Goal: Check status: Check status

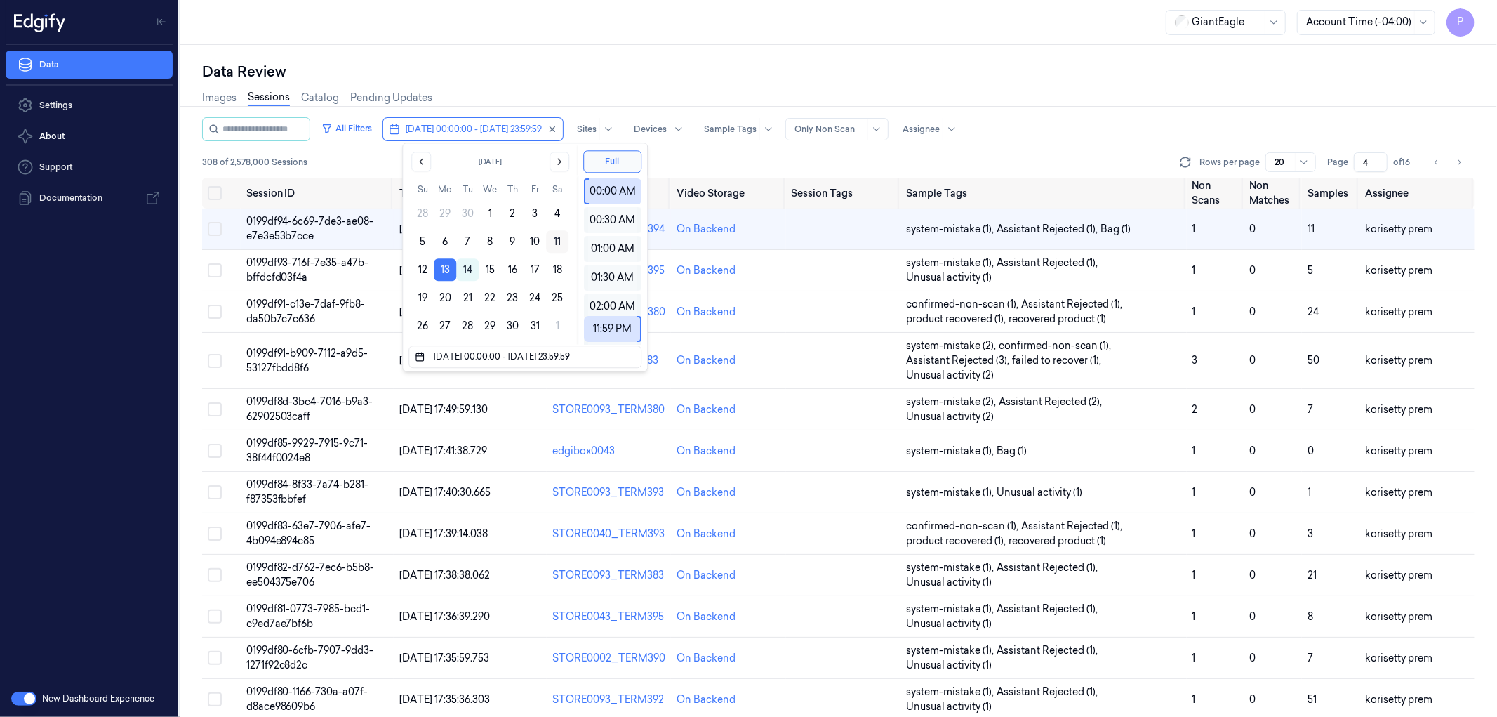
click at [559, 243] on button "11" at bounding box center [557, 241] width 22 height 22
click at [559, 241] on button "11" at bounding box center [557, 241] width 22 height 22
type input "11/10/2025 00:00:00 - 11/10/2025 23:59:59"
click at [670, 88] on div "Images Sessions Catalog Pending Updates" at bounding box center [838, 99] width 1272 height 36
type input "1"
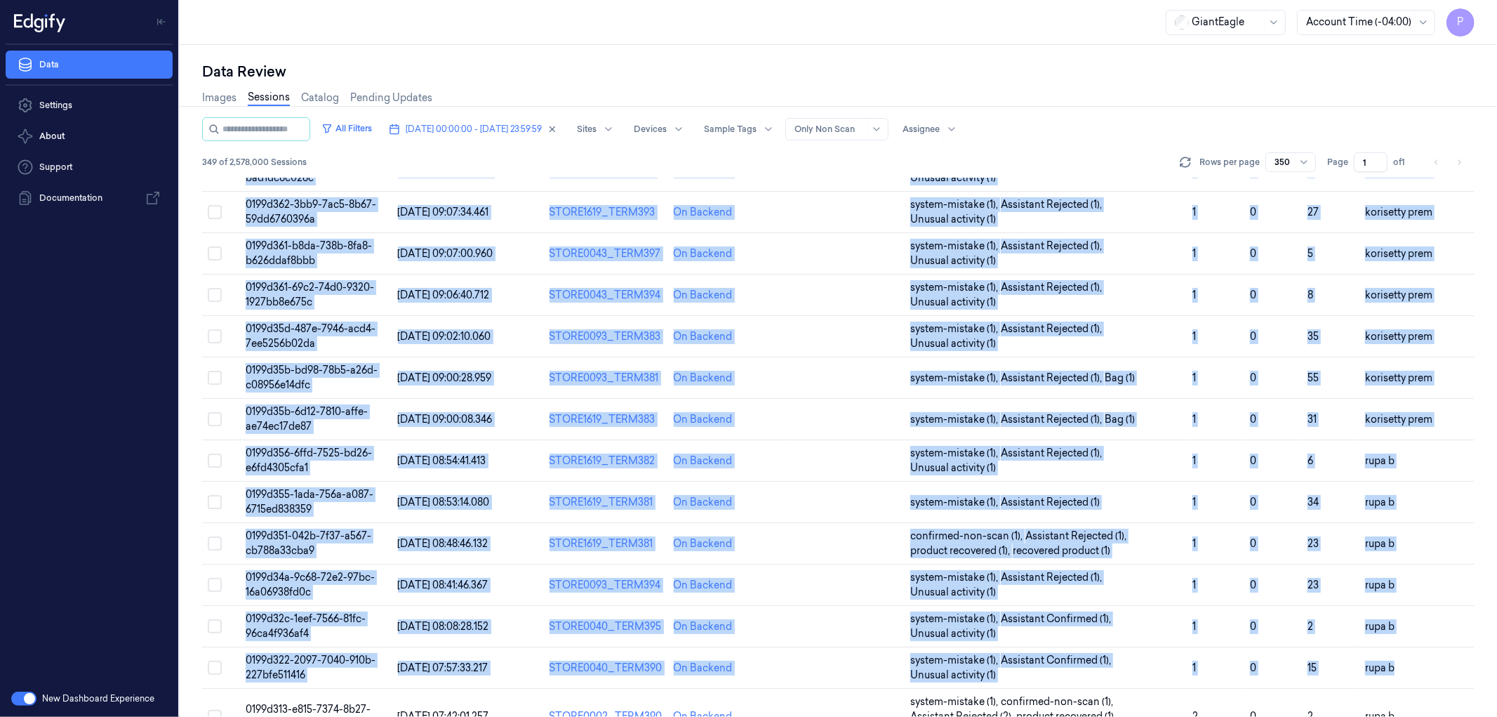
scroll to position [14425, 0]
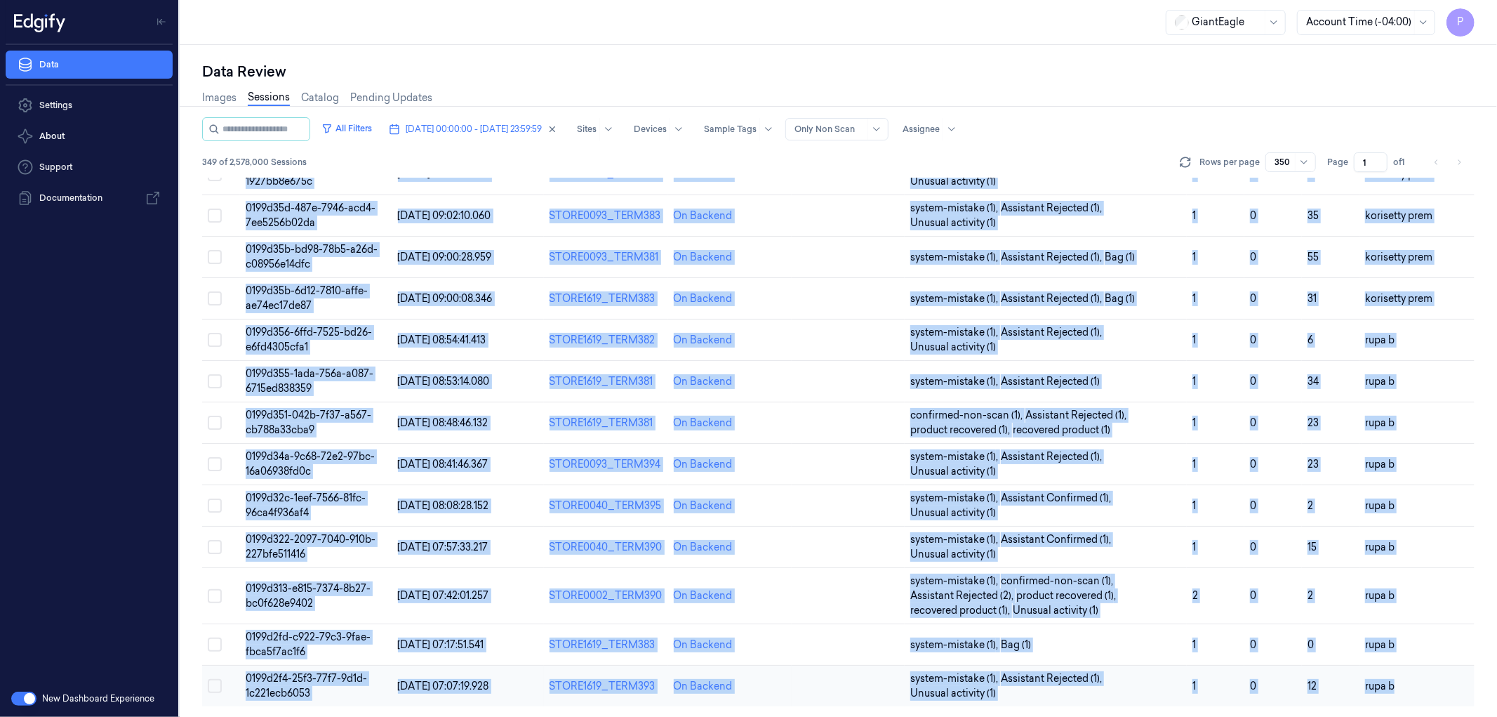
drag, startPoint x: 192, startPoint y: 188, endPoint x: 1401, endPoint y: 686, distance: 1307.0
click at [1401, 686] on div "Data Review Images Sessions Catalog Pending Updates All Filters 11/10/2025 00:0…" at bounding box center [838, 381] width 1317 height 672
click at [471, 130] on span "11/10/2025 00:00:00 - 11/10/2025 23:59:59" at bounding box center [474, 129] width 136 height 13
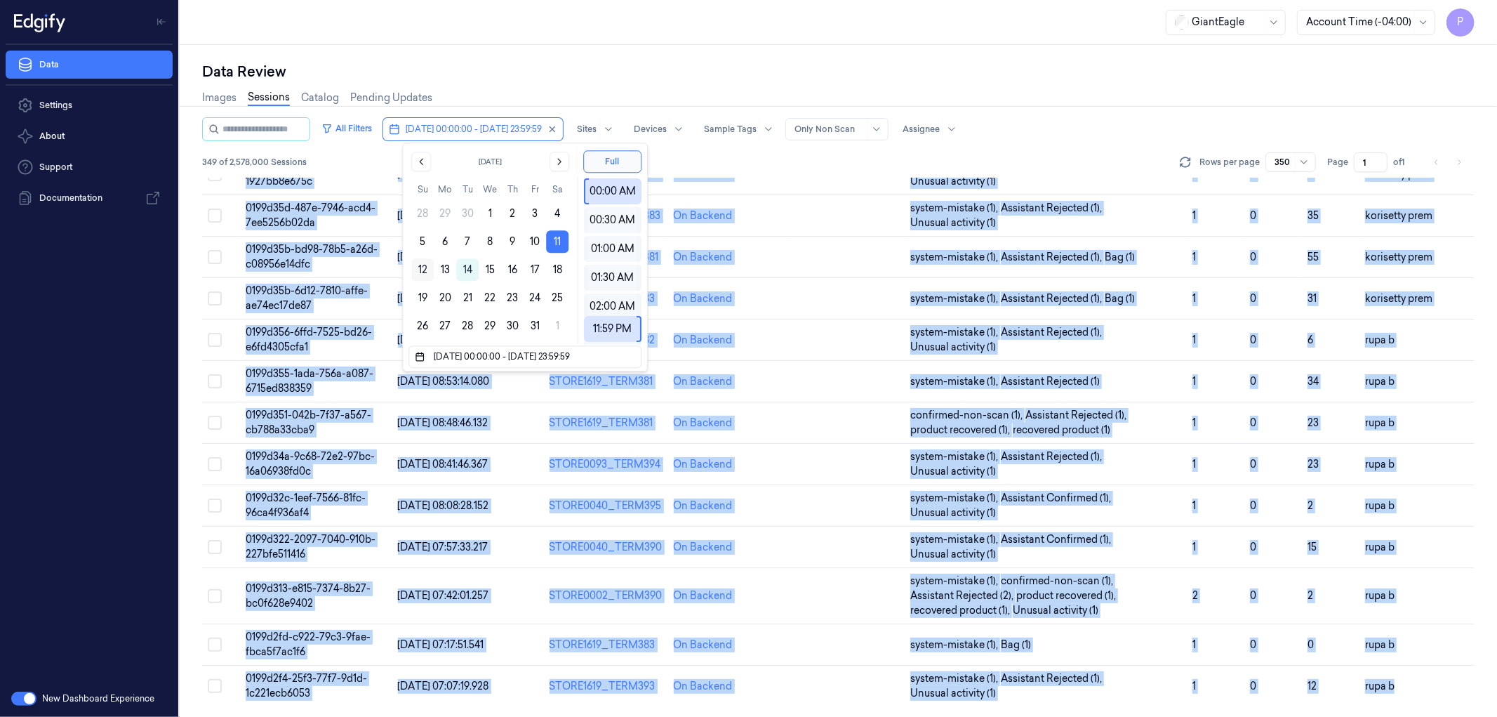
click at [426, 268] on button "12" at bounding box center [422, 269] width 22 height 22
type input "12/10/2025 00:00:00 - 12/10/2025 23:59:59"
click at [734, 65] on div "Data Review" at bounding box center [838, 72] width 1272 height 20
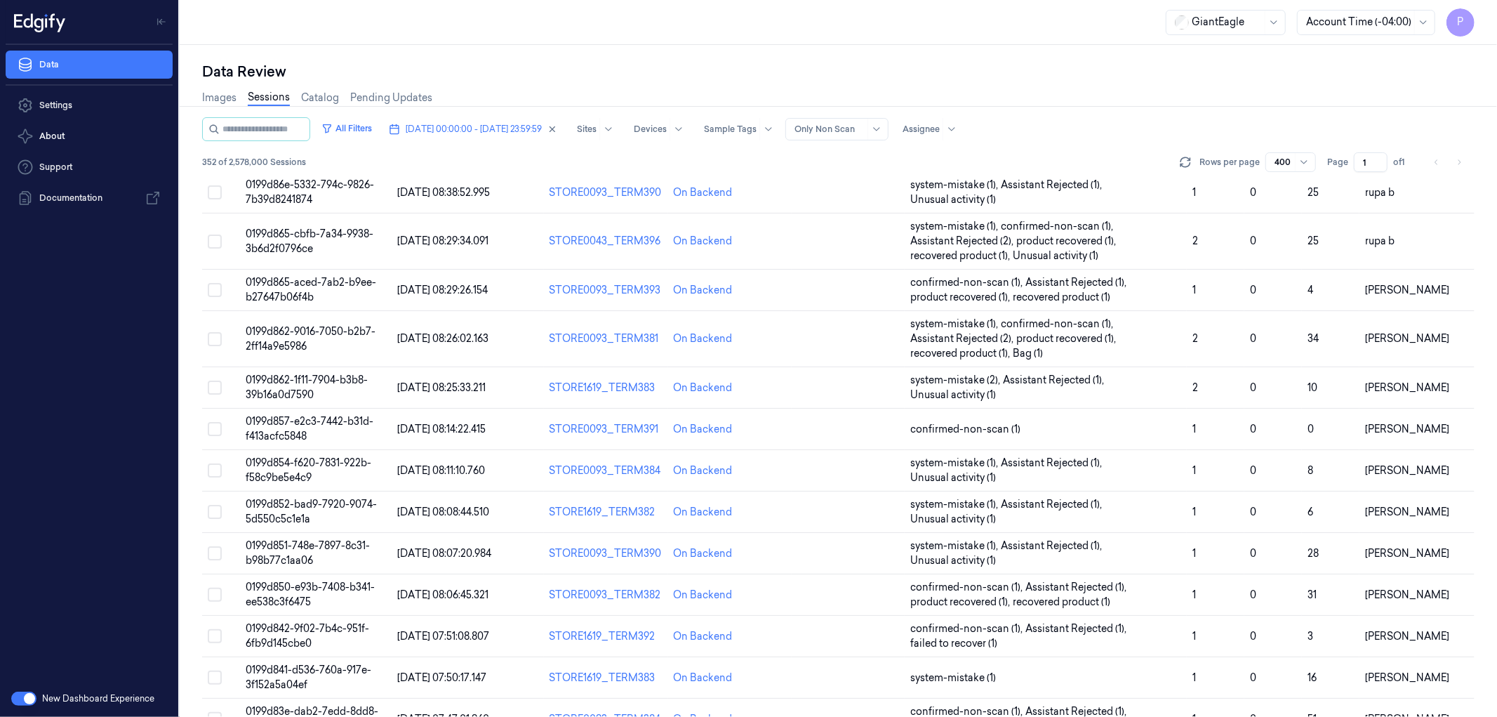
scroll to position [14372, 0]
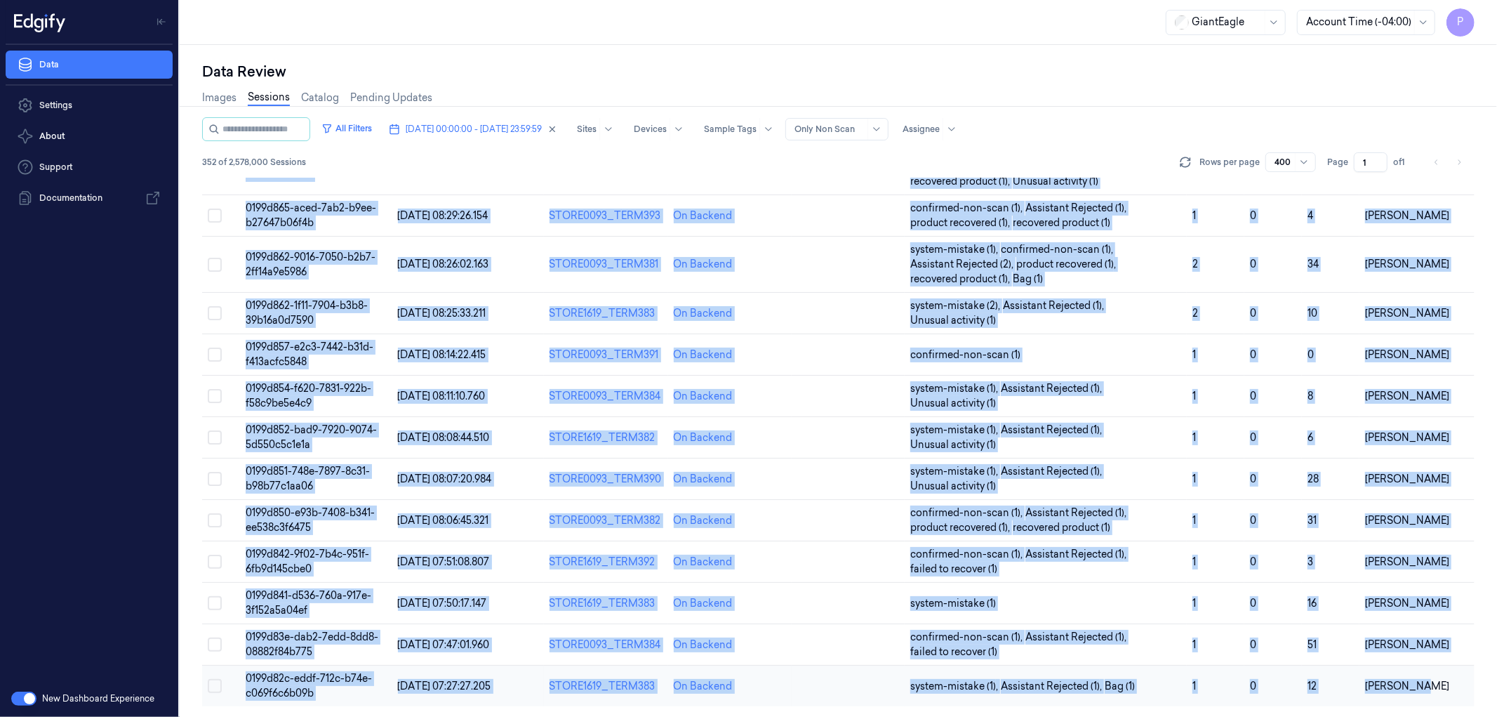
drag, startPoint x: 194, startPoint y: 187, endPoint x: 1430, endPoint y: 691, distance: 1333.8
click at [1430, 691] on div "Data Review Images Sessions Catalog Pending Updates All Filters 12/10/2025 00:0…" at bounding box center [838, 381] width 1317 height 672
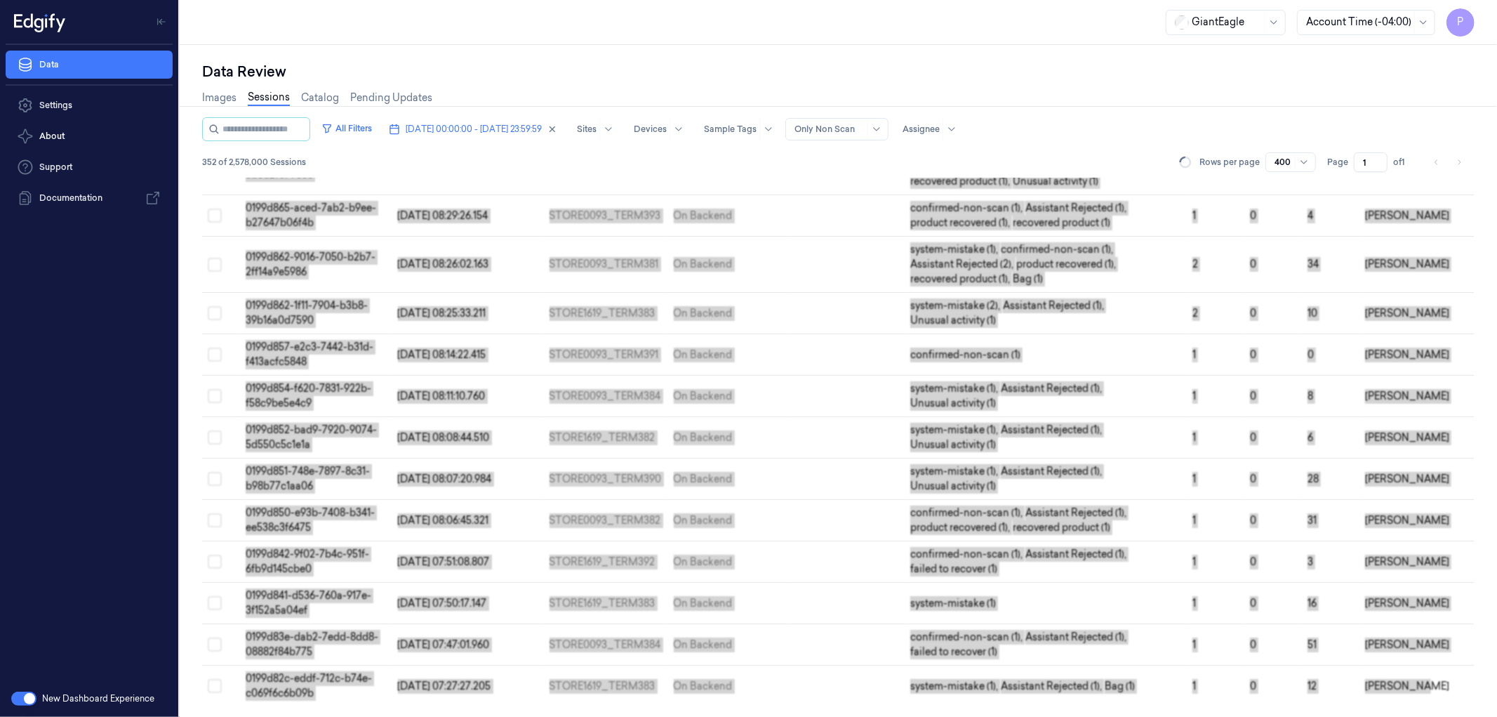
click at [900, 66] on div "Data Review" at bounding box center [838, 72] width 1272 height 20
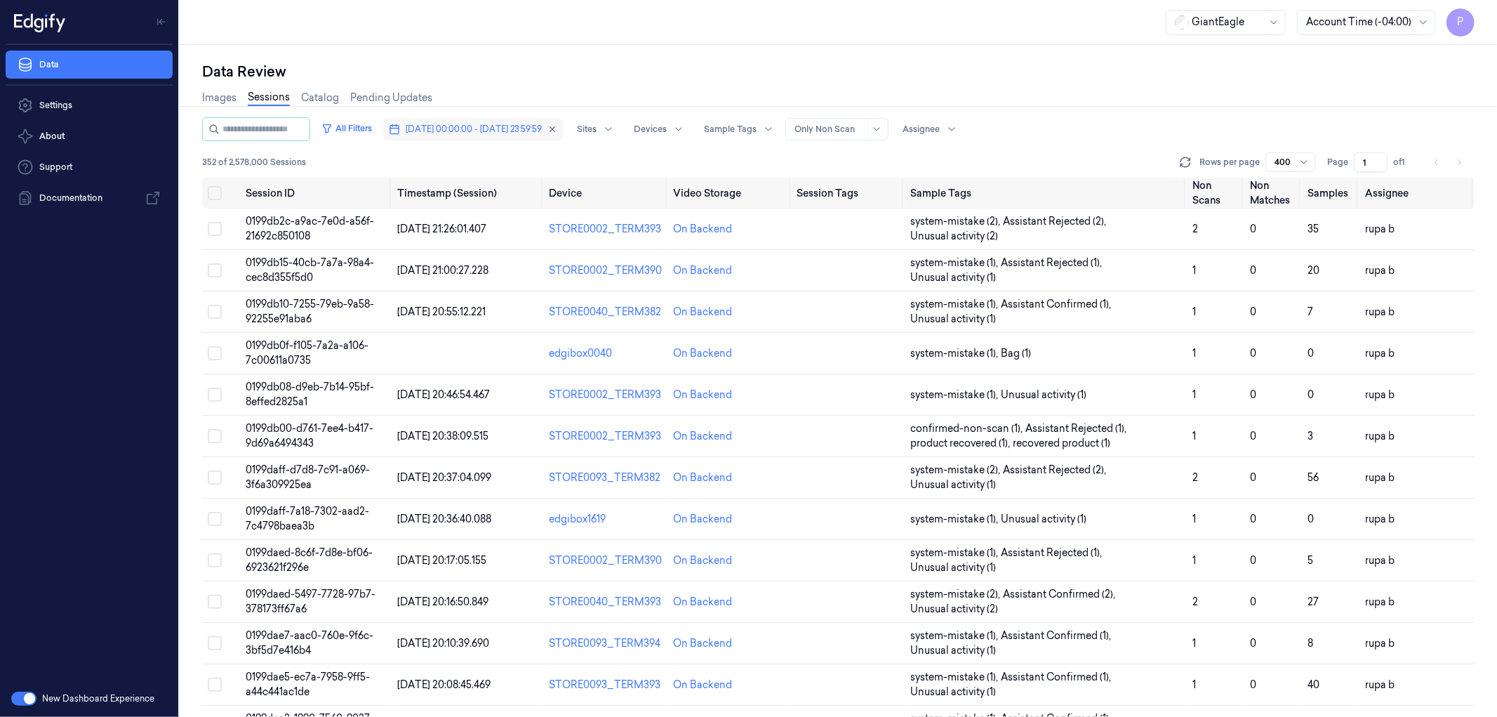
click at [500, 127] on span "12/10/2025 00:00:00 - 12/10/2025 23:59:59" at bounding box center [474, 129] width 136 height 13
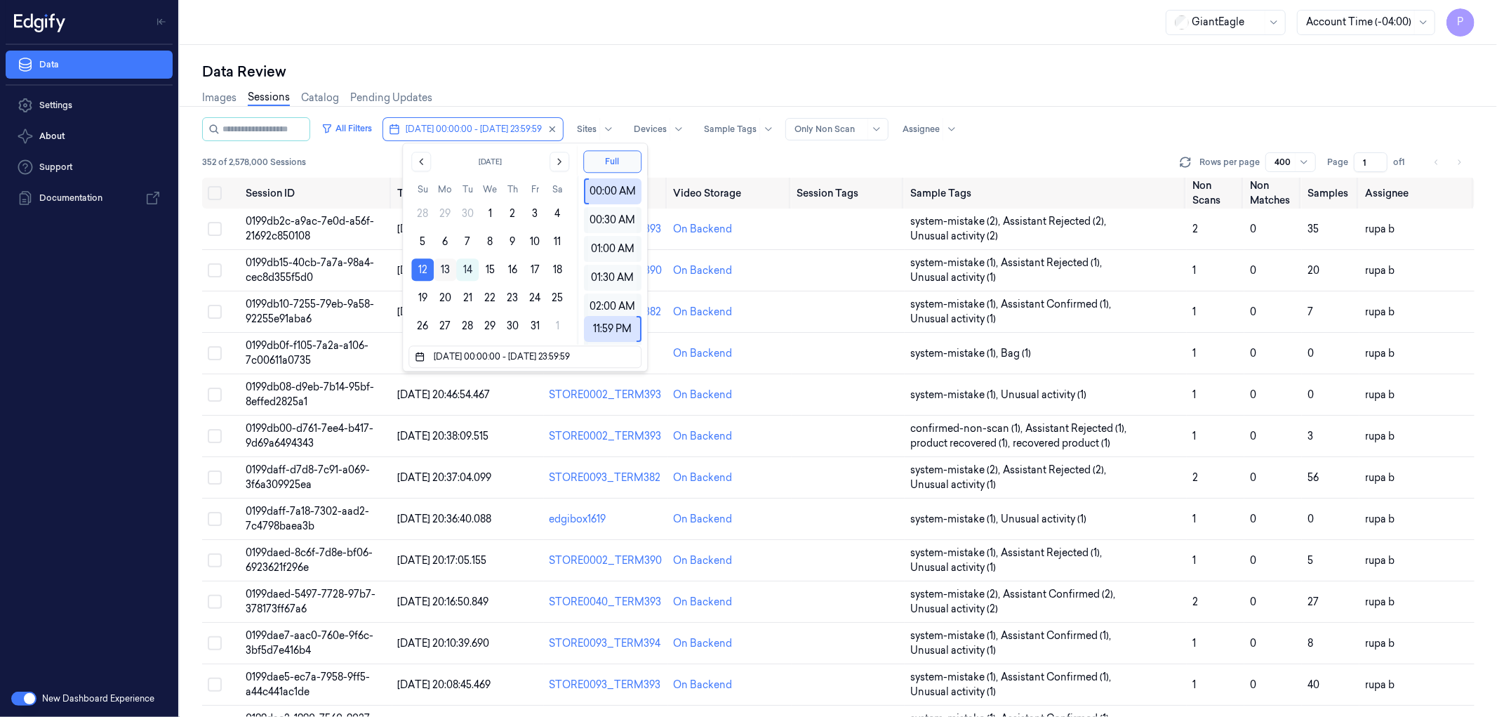
click at [447, 270] on button "13" at bounding box center [445, 269] width 22 height 22
type input "[DATE] 00:00:00 - [DATE] 23:59:59"
click at [867, 68] on div "Data Review" at bounding box center [838, 72] width 1272 height 20
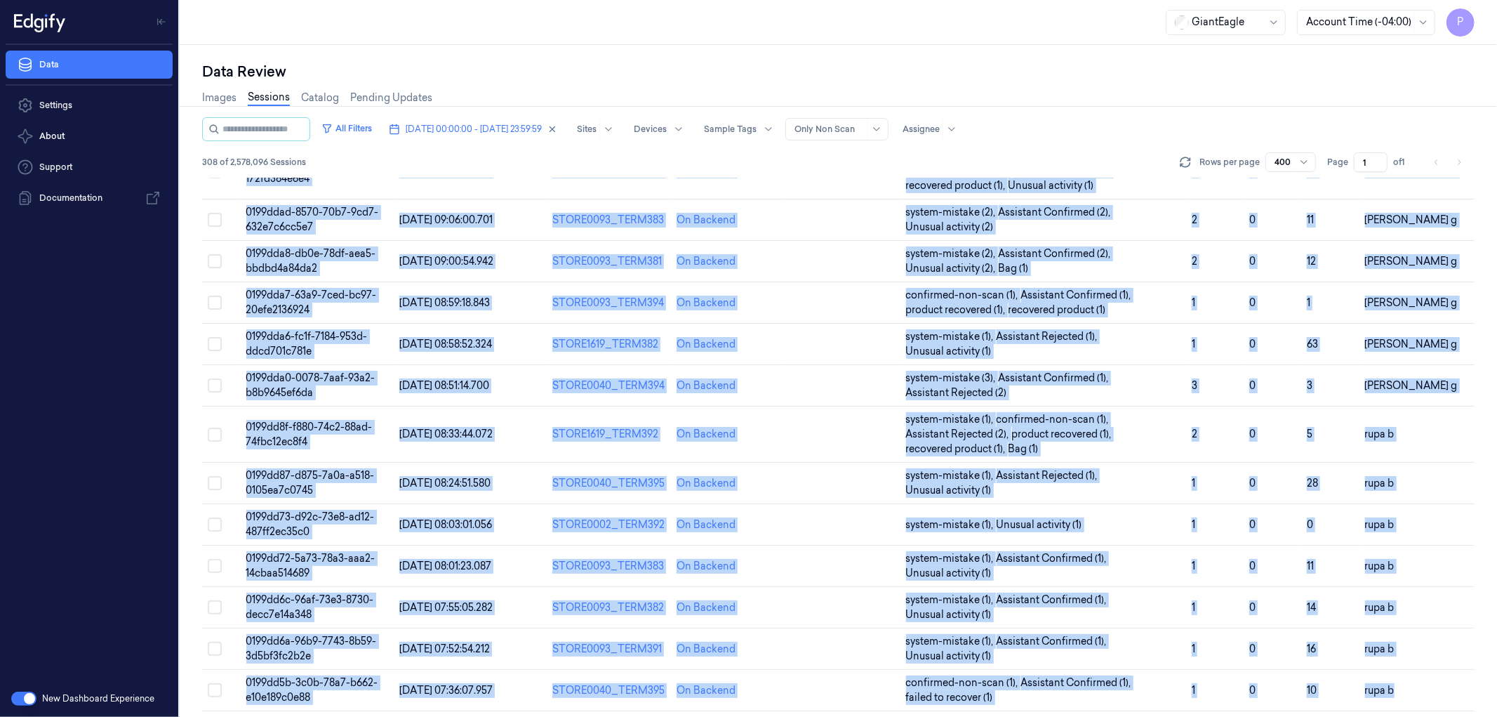
scroll to position [12608, 0]
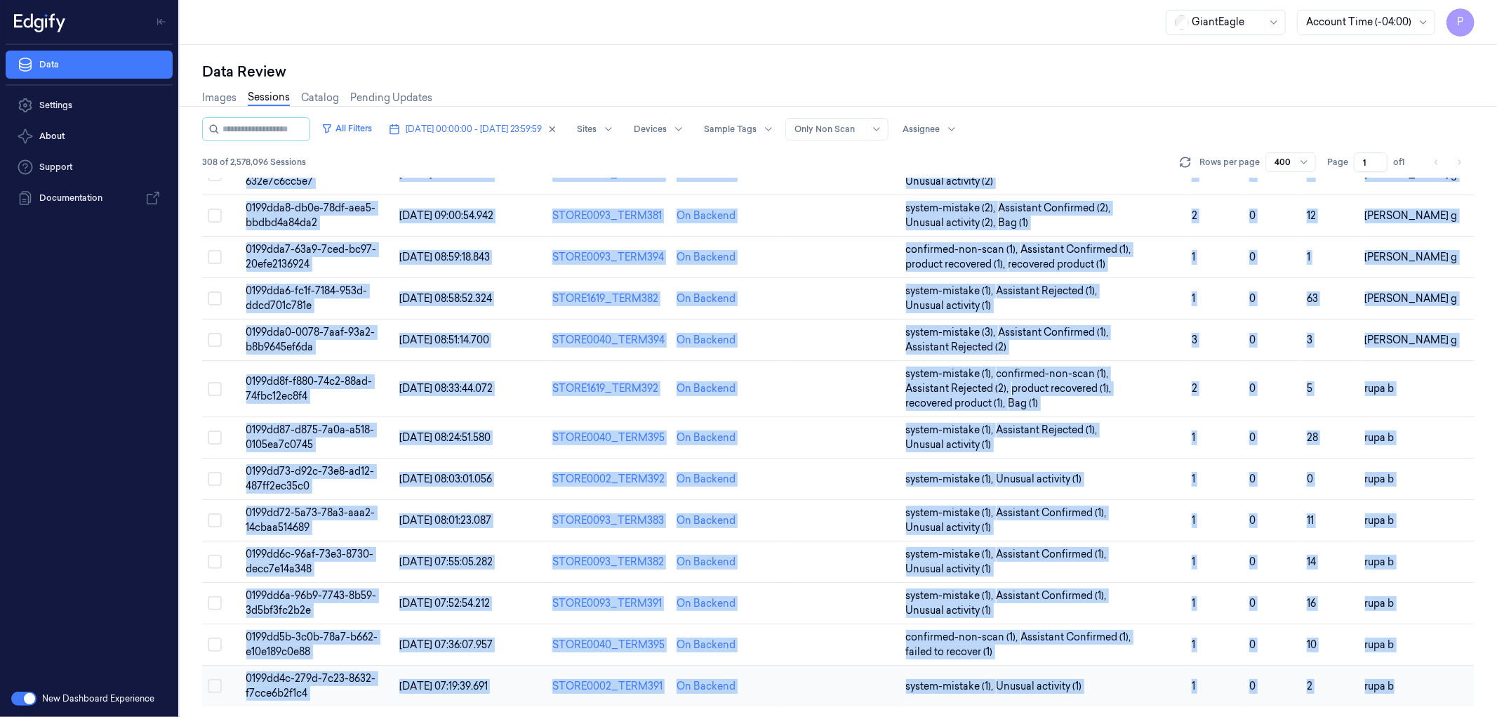
drag, startPoint x: 194, startPoint y: 193, endPoint x: 1392, endPoint y: 689, distance: 1296.7
click at [1392, 689] on div "Data Review Images Sessions Catalog Pending Updates All Filters [DATE] 00:00:00…" at bounding box center [838, 381] width 1317 height 672
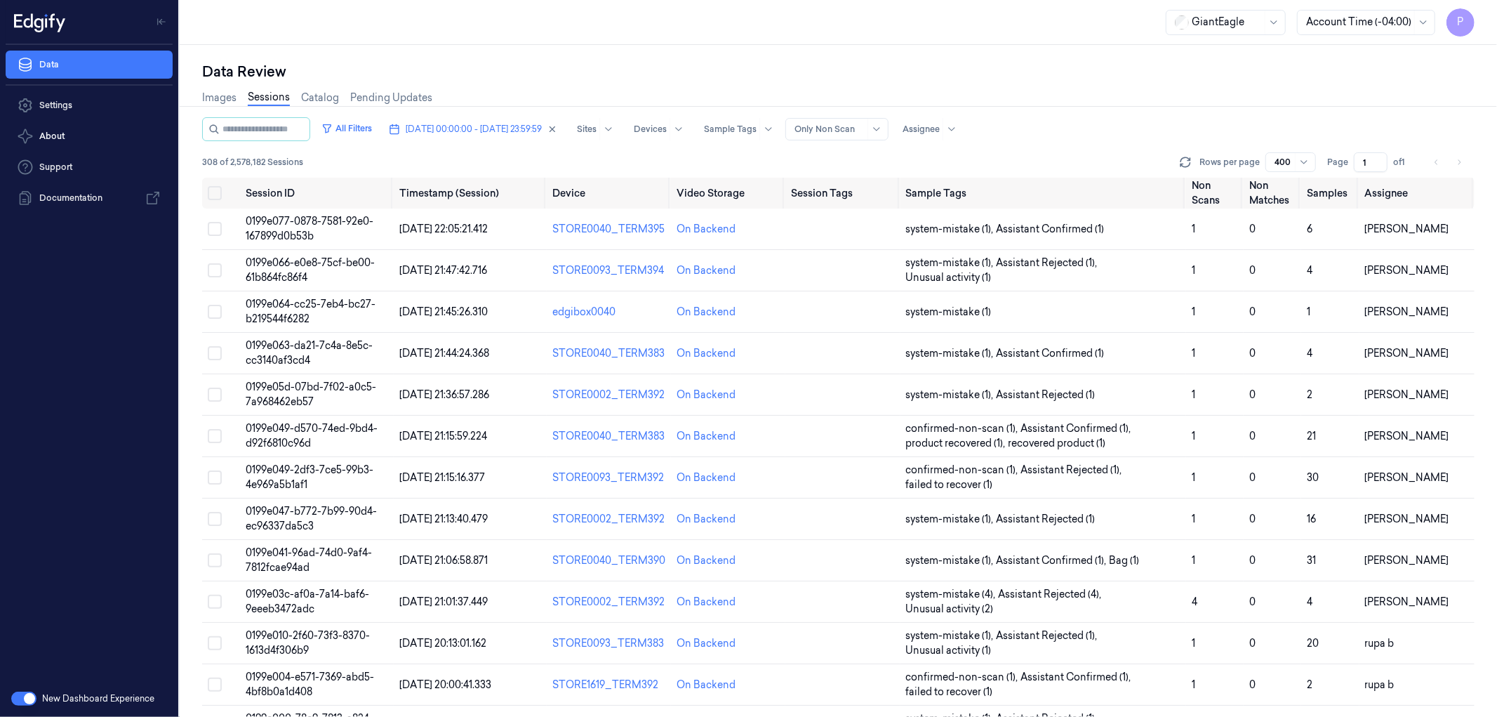
scroll to position [0, 0]
